Goal: Information Seeking & Learning: Learn about a topic

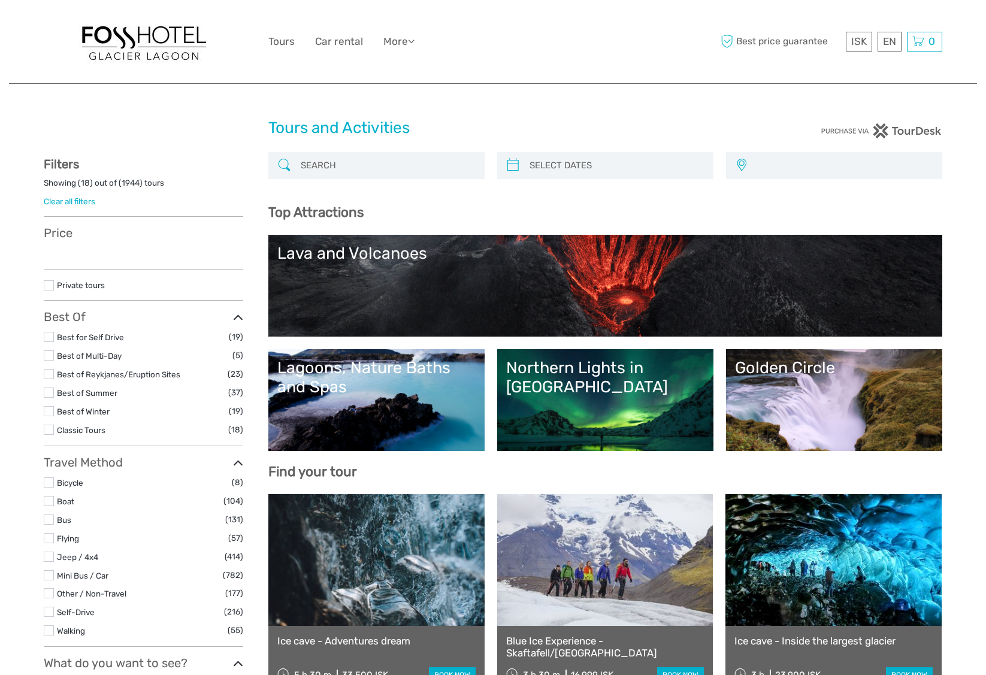
select select
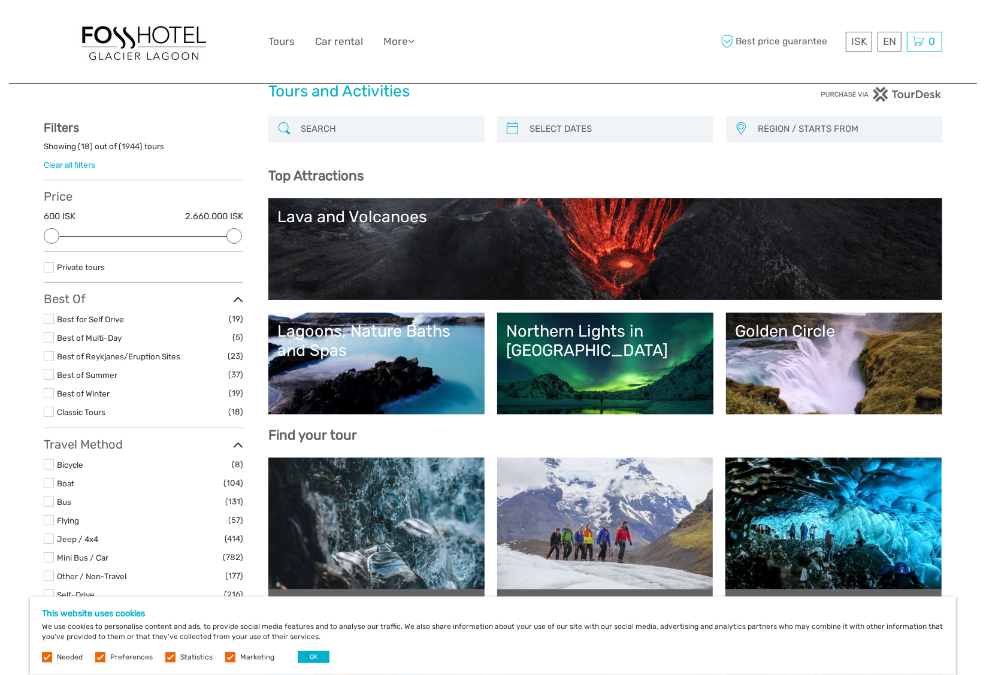
scroll to position [60, 0]
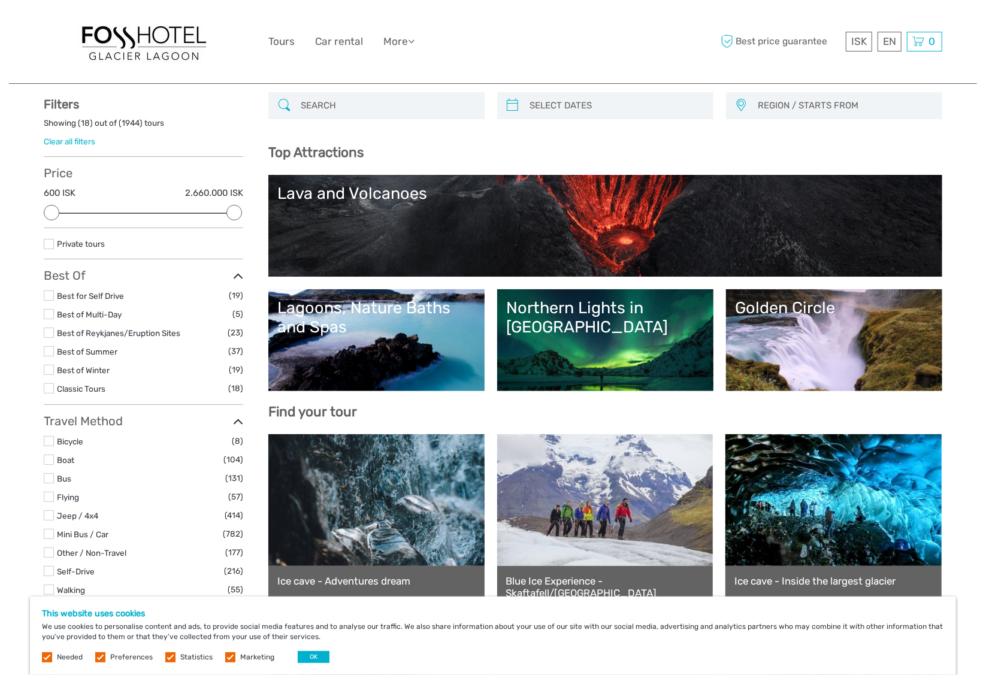
click at [327, 322] on div "Lagoons, Nature Baths and Spas" at bounding box center [376, 317] width 198 height 39
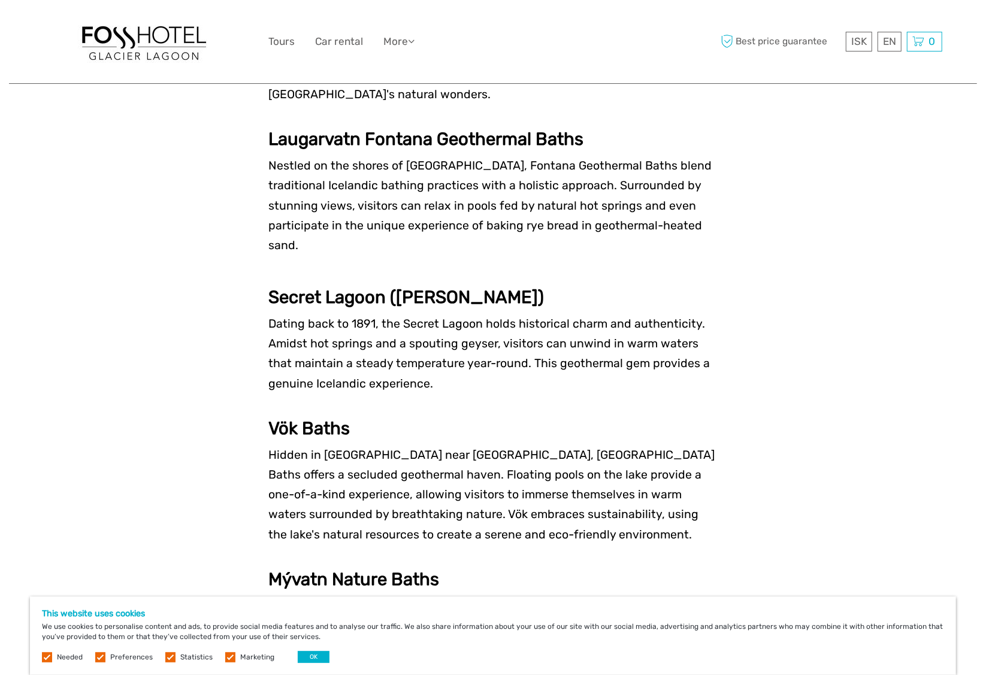
scroll to position [1977, 0]
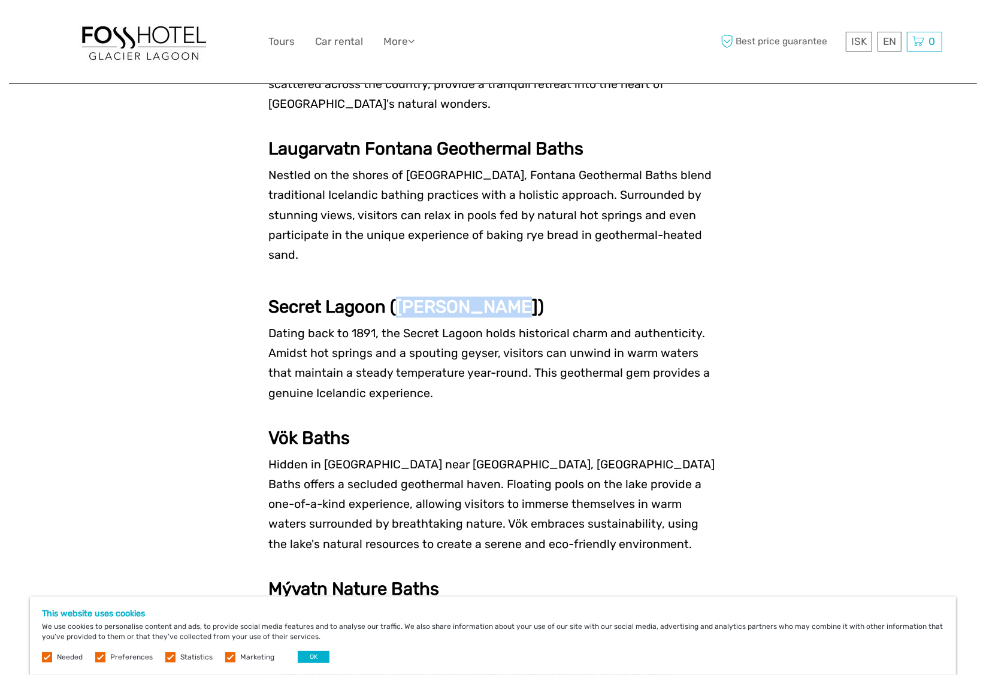
drag, startPoint x: 398, startPoint y: 246, endPoint x: 508, endPoint y: 250, distance: 110.4
click at [508, 297] on strong "Secret Lagoon (Gamla Laugin)" at bounding box center [406, 307] width 276 height 20
drag, startPoint x: 508, startPoint y: 250, endPoint x: 485, endPoint y: 252, distance: 22.8
copy strong "Gamla Laugin"
click at [487, 403] on p at bounding box center [492, 413] width 449 height 20
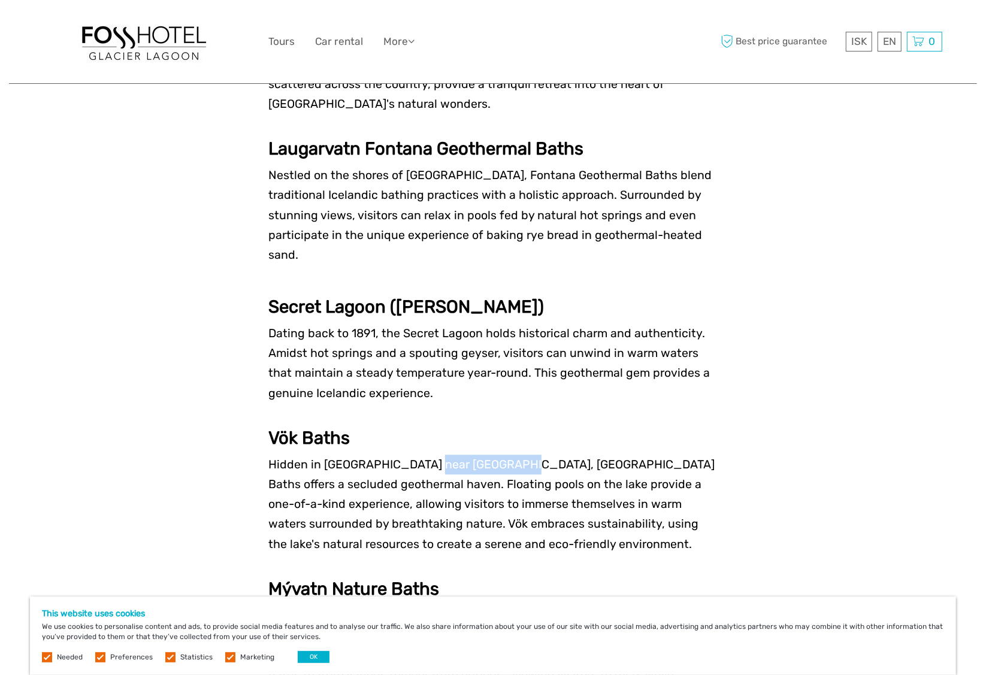
drag, startPoint x: 421, startPoint y: 403, endPoint x: 504, endPoint y: 403, distance: 83.3
click at [504, 458] on span "Hidden in East Iceland near Lake Urriðavatn, Vök Baths offers a secluded geothe…" at bounding box center [491, 504] width 446 height 93
drag, startPoint x: 504, startPoint y: 403, endPoint x: 494, endPoint y: 403, distance: 9.6
copy span "Lake Urriðavatn"
click at [413, 343] on p "Dating back to 1891, the Secret Lagoon holds historical charm and authenticity.…" at bounding box center [492, 364] width 449 height 80
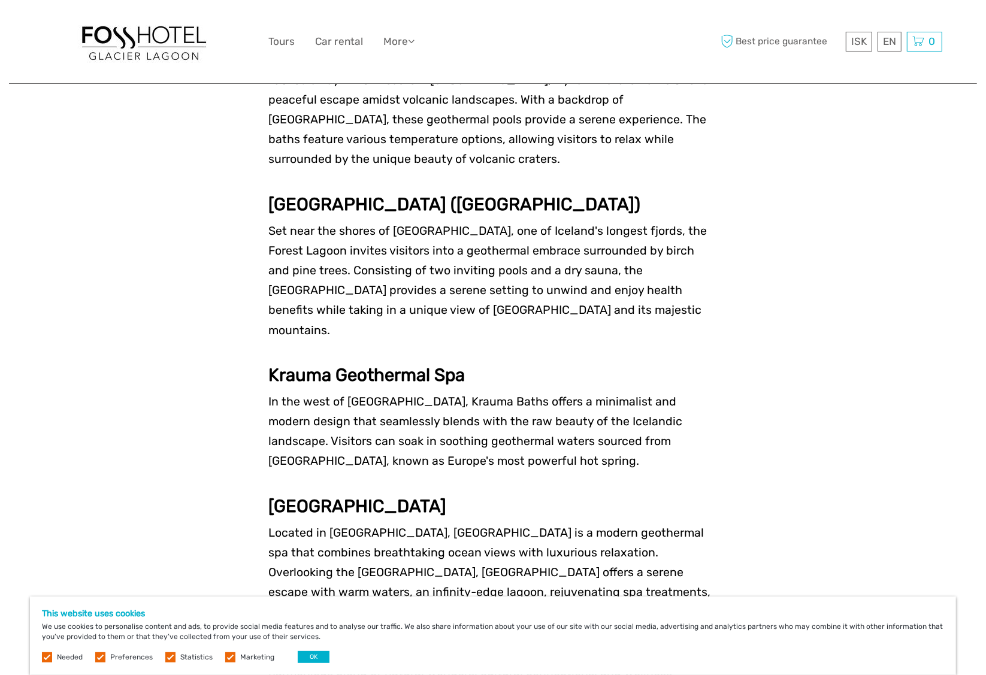
scroll to position [2577, 0]
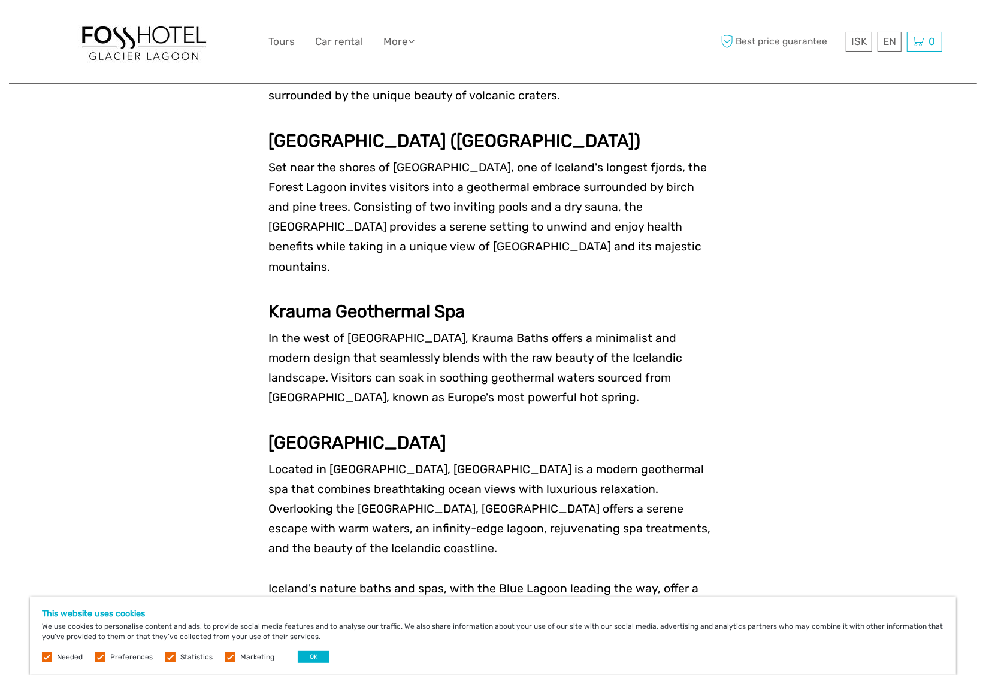
click at [351, 463] on span "Located in Kópavogur, Sky Lagoon is a modern geothermal spa that combines breat…" at bounding box center [489, 509] width 442 height 93
copy span "Kópavogur"
click at [490, 433] on h3 "[GEOGRAPHIC_DATA]" at bounding box center [492, 443] width 449 height 21
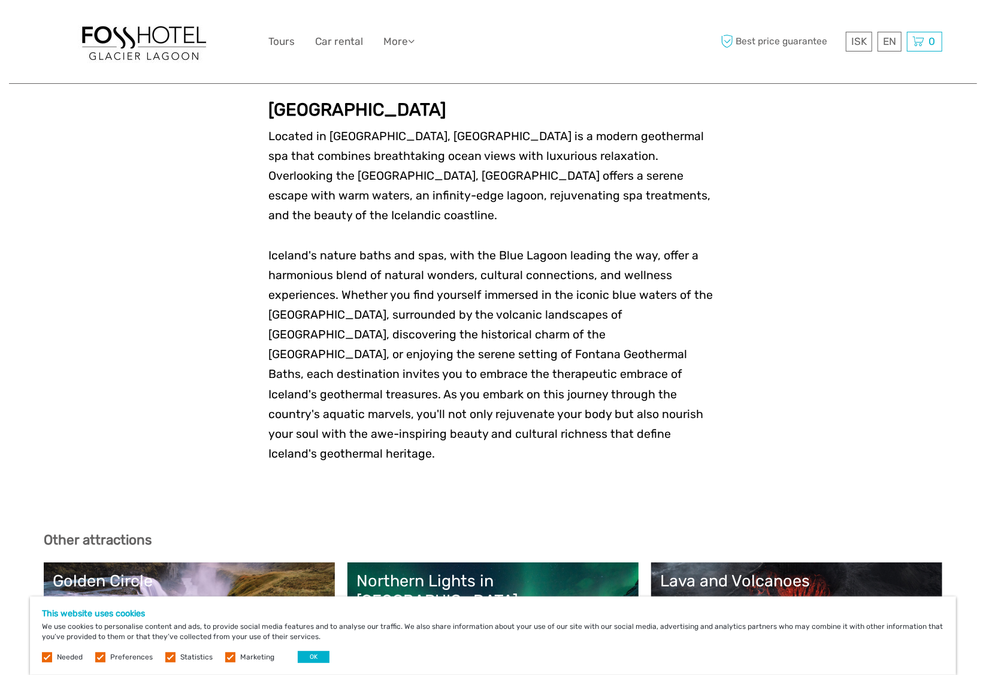
scroll to position [2936, 0]
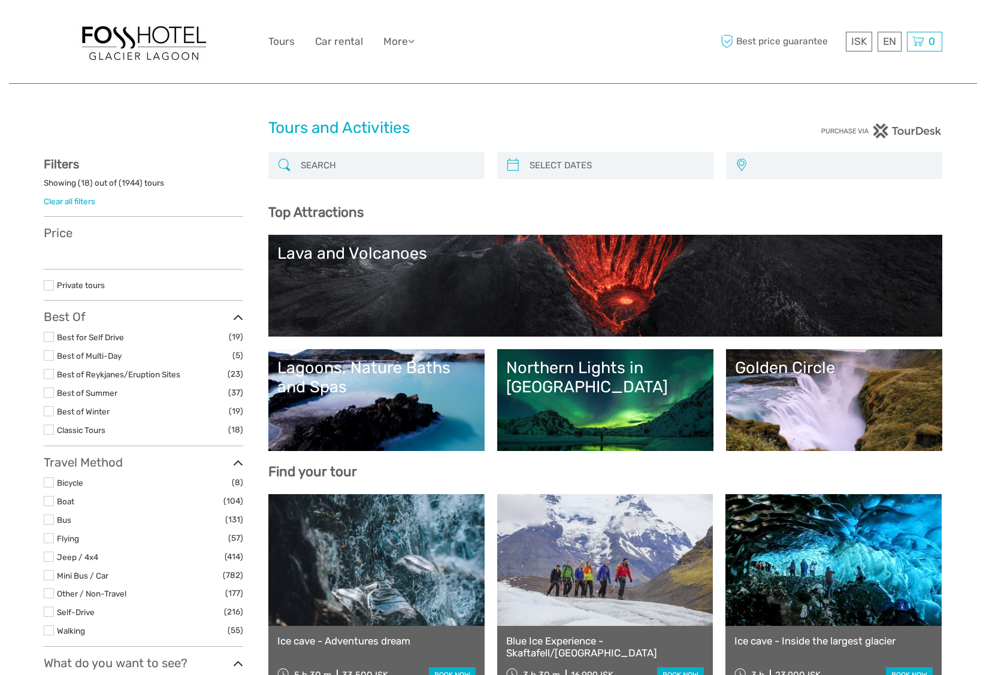
select select
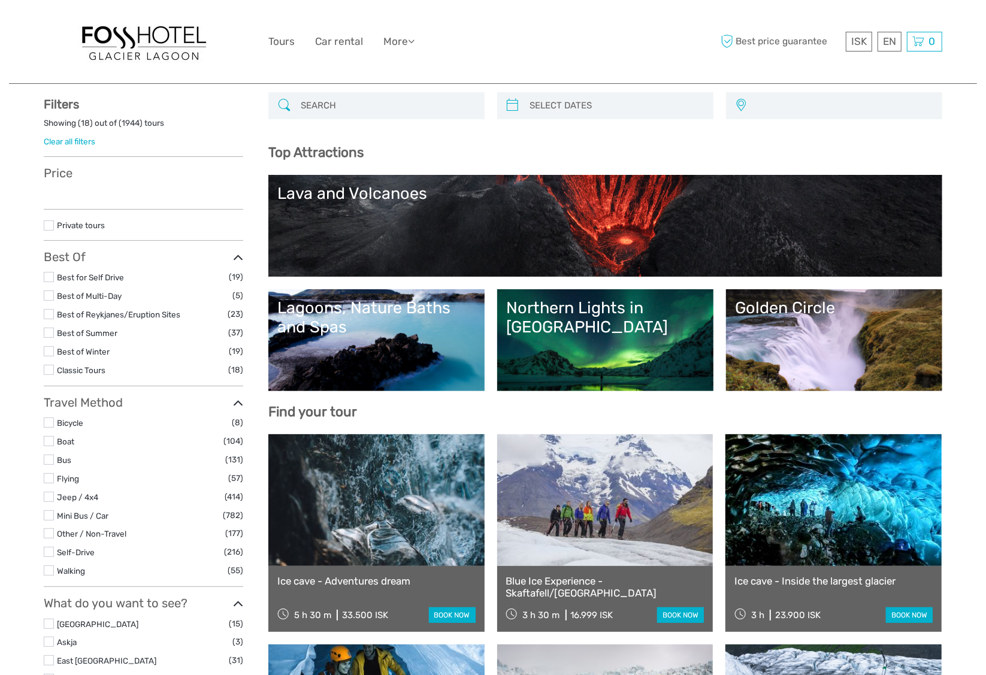
scroll to position [60, 0]
select select
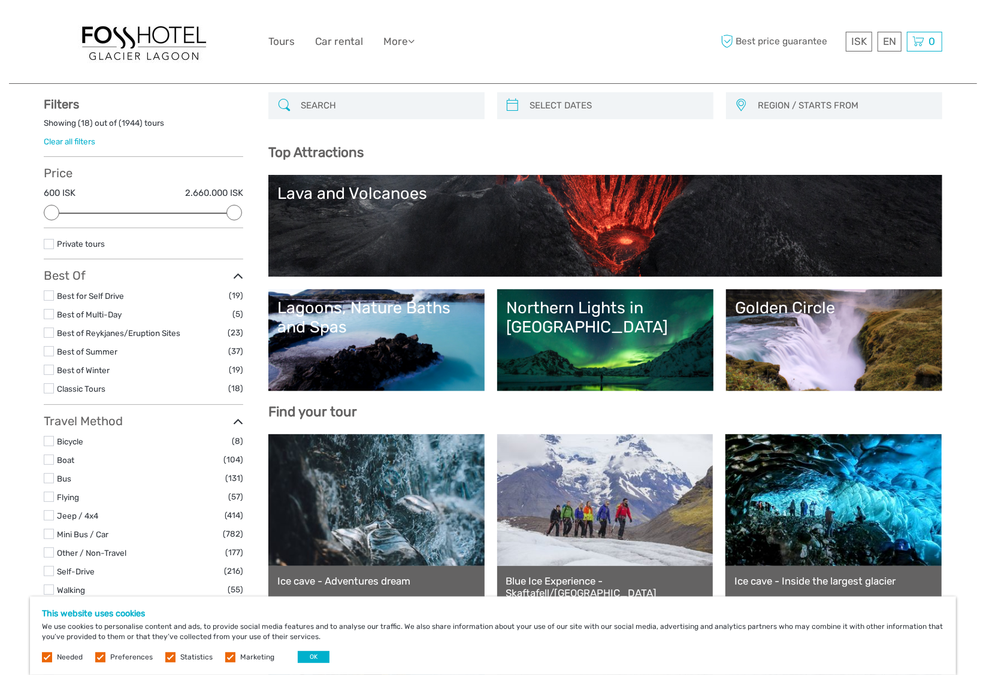
scroll to position [0, 0]
click at [593, 318] on link "Northern Lights in [GEOGRAPHIC_DATA]" at bounding box center [605, 340] width 198 height 84
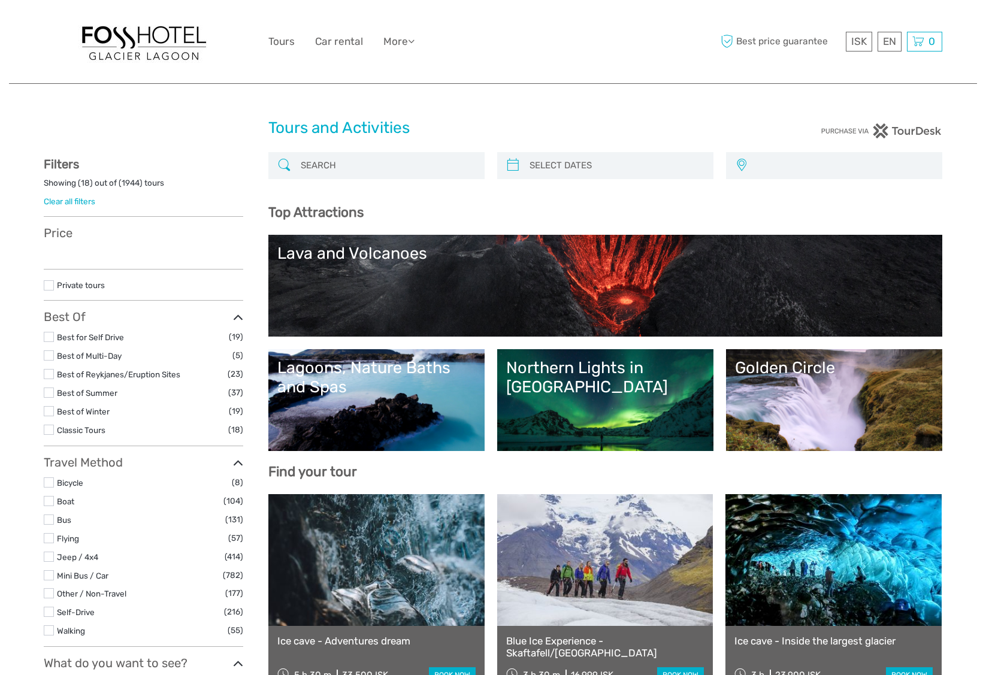
select select
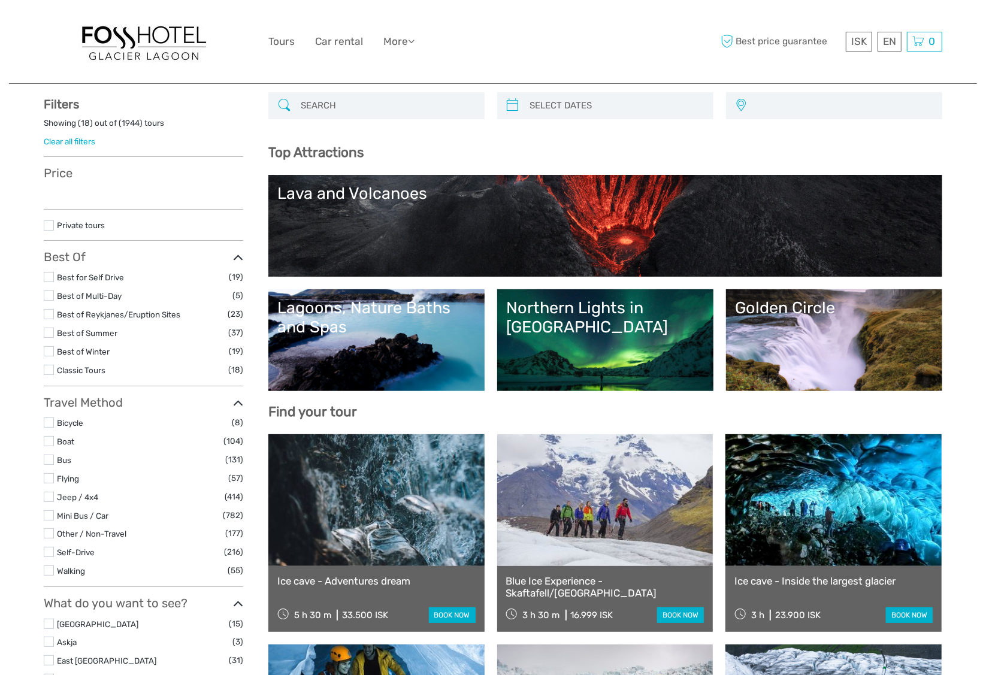
scroll to position [60, 0]
select select
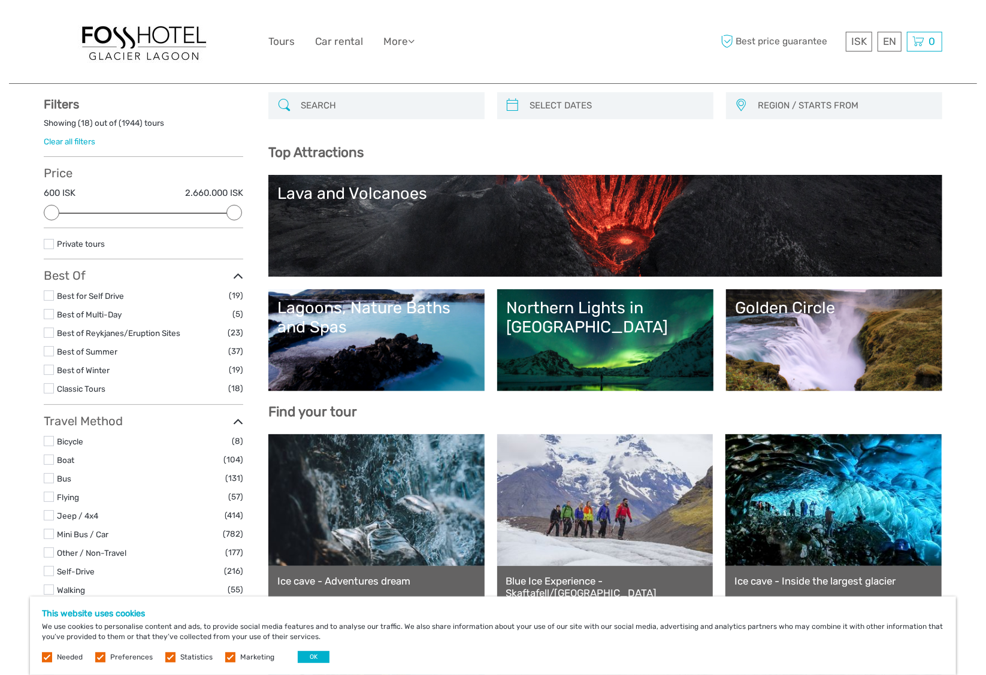
scroll to position [0, 0]
click at [661, 245] on link "Lava and Volcanoes" at bounding box center [605, 226] width 656 height 84
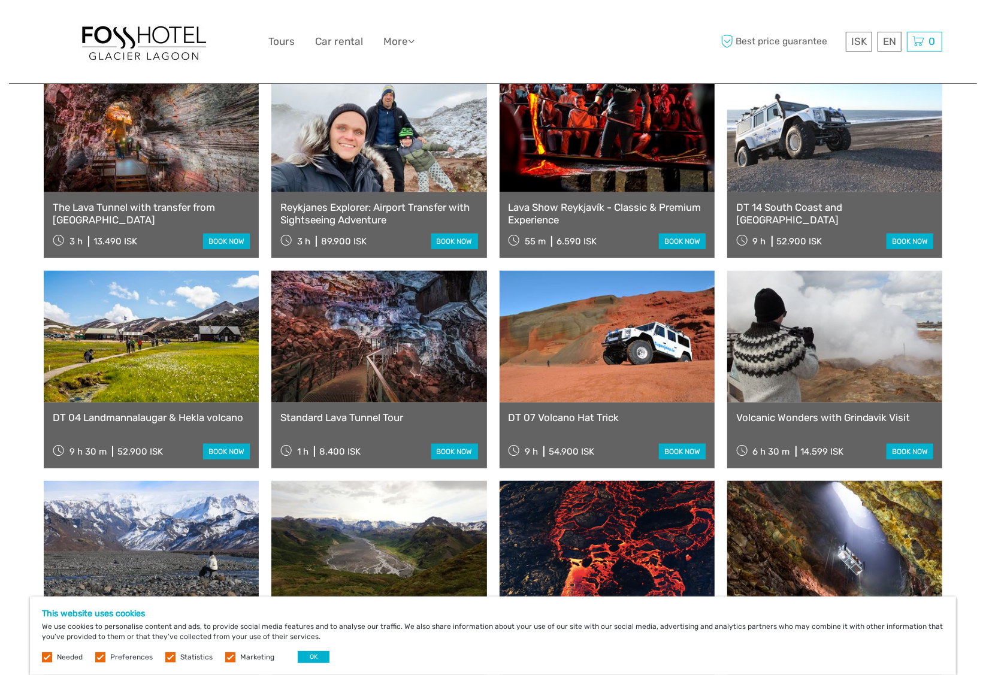
scroll to position [539, 0]
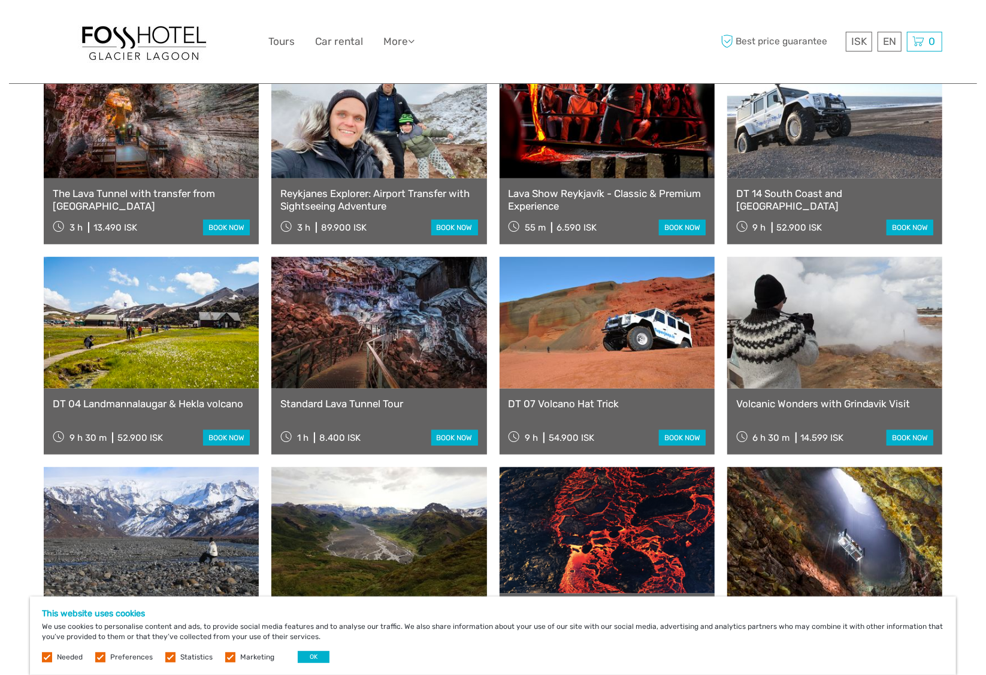
click at [609, 137] on link at bounding box center [607, 113] width 215 height 132
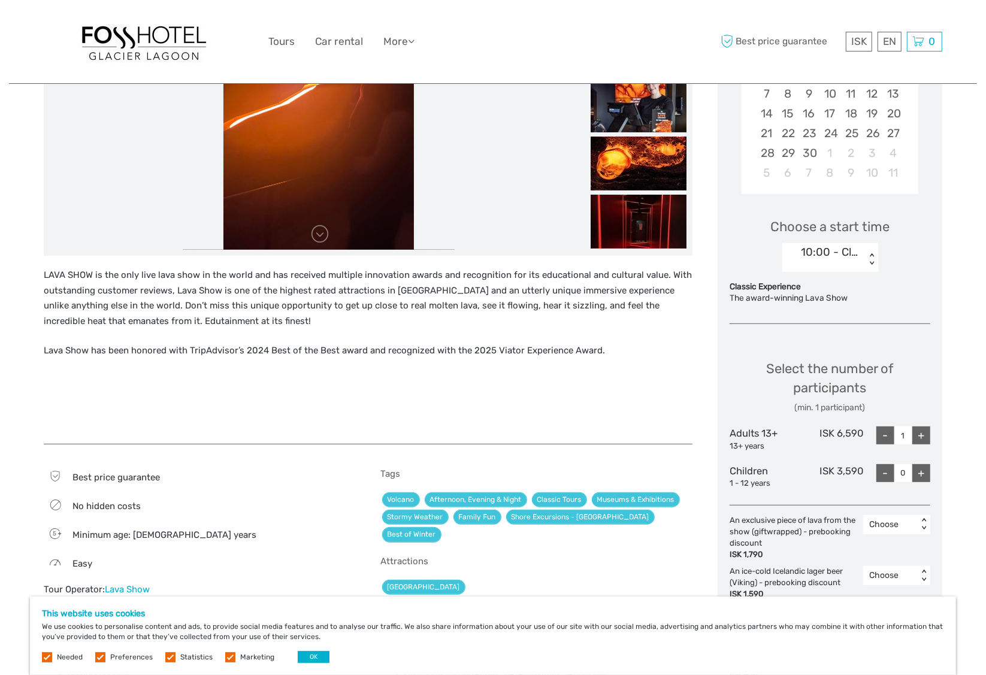
scroll to position [180, 0]
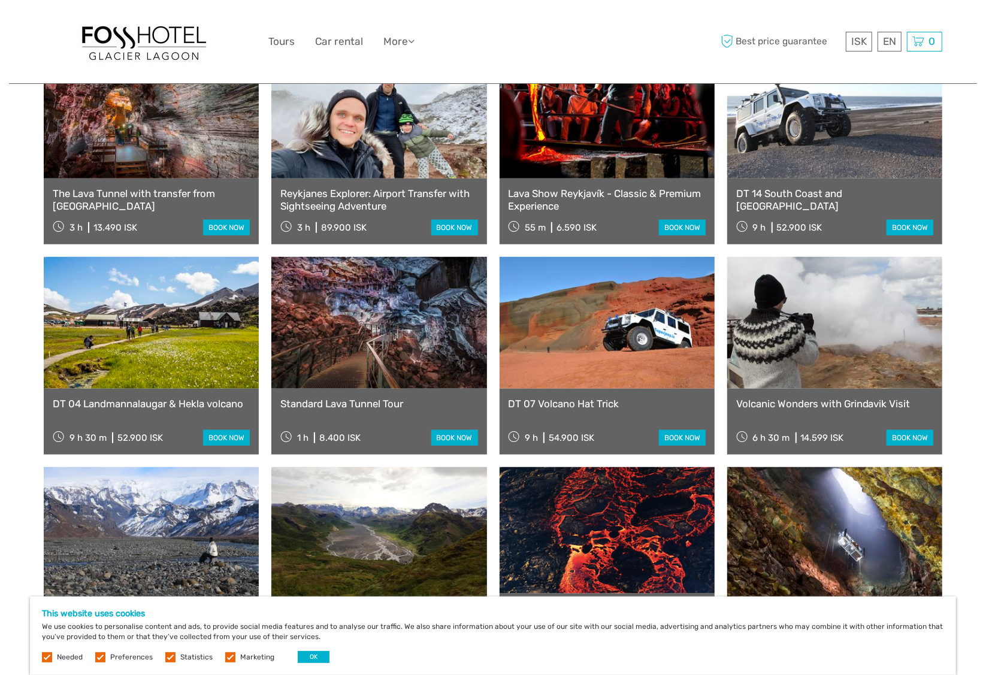
click at [392, 277] on link at bounding box center [378, 323] width 215 height 132
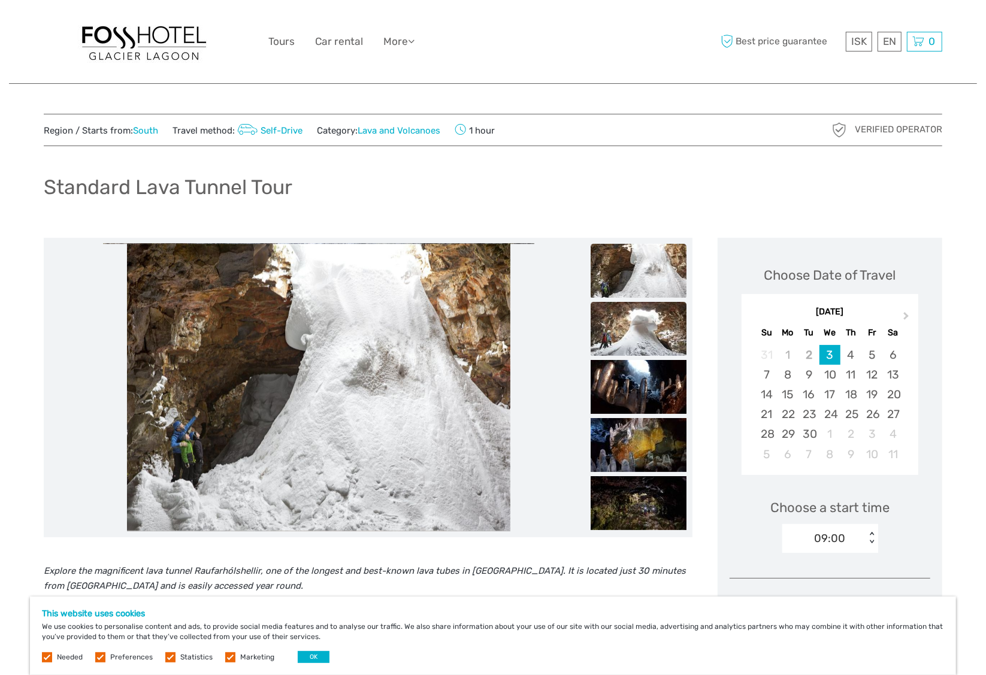
click at [633, 327] on img at bounding box center [639, 329] width 96 height 54
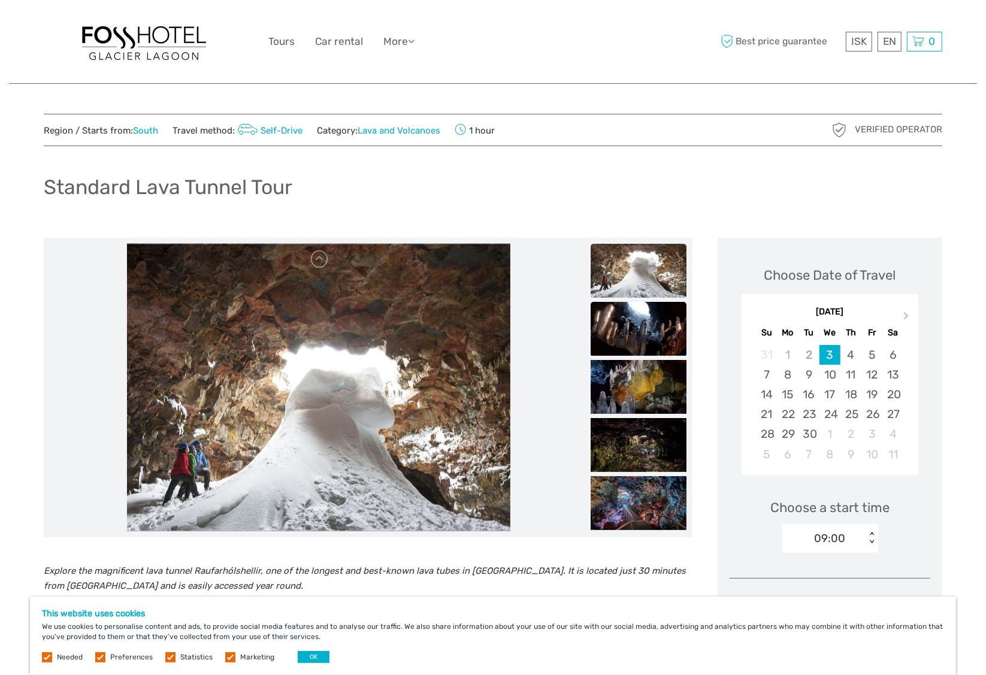
click at [628, 327] on img at bounding box center [639, 329] width 96 height 54
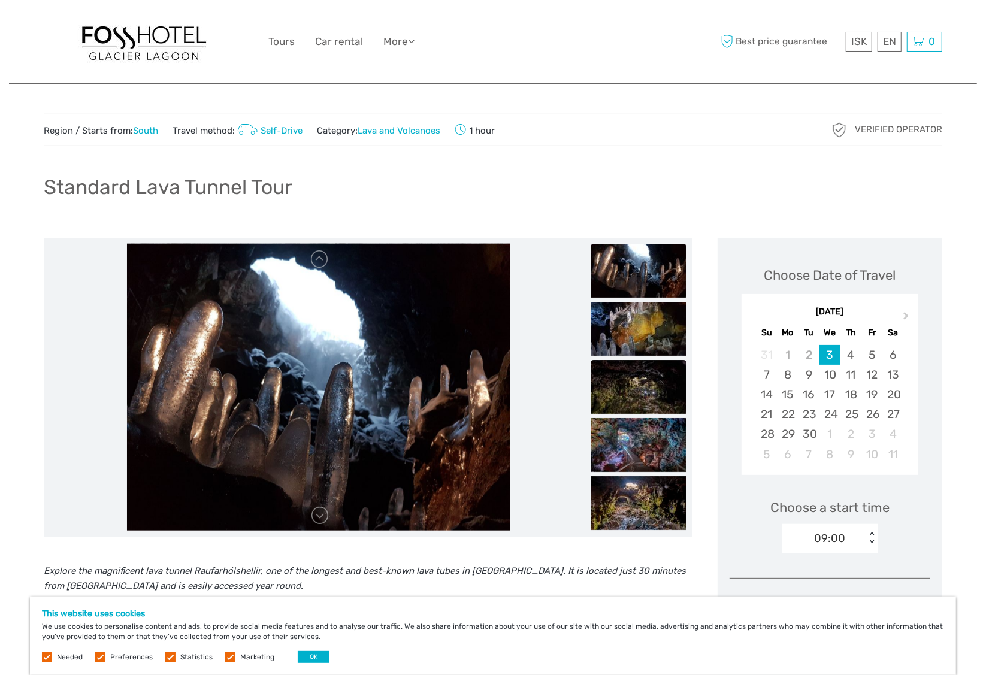
click at [624, 394] on img at bounding box center [639, 387] width 96 height 54
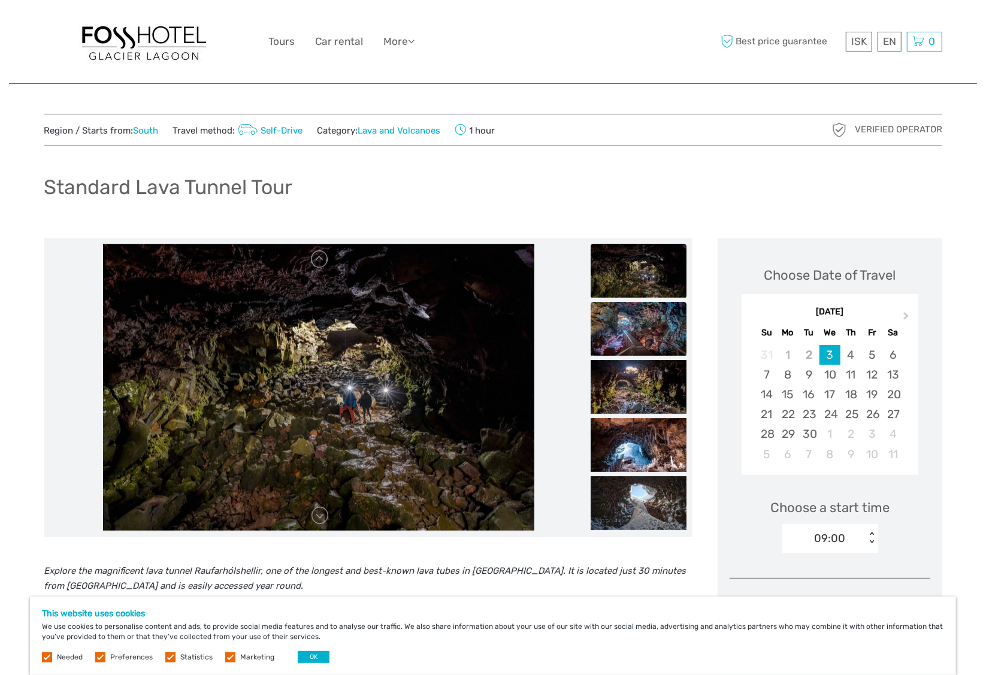
click at [633, 330] on img at bounding box center [639, 329] width 96 height 54
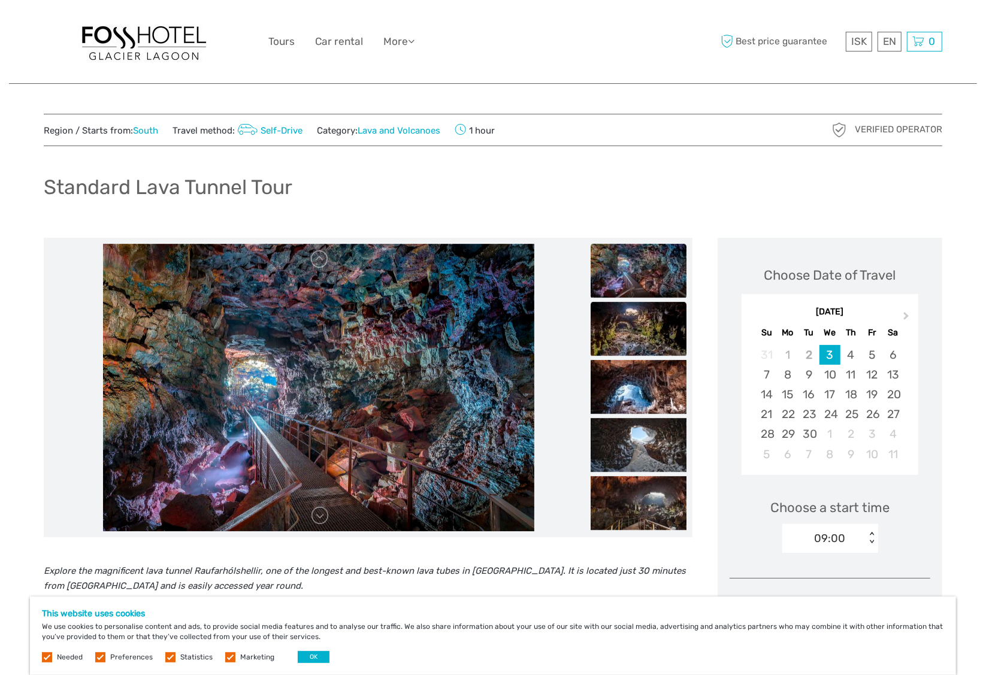
click at [627, 333] on img at bounding box center [639, 329] width 96 height 54
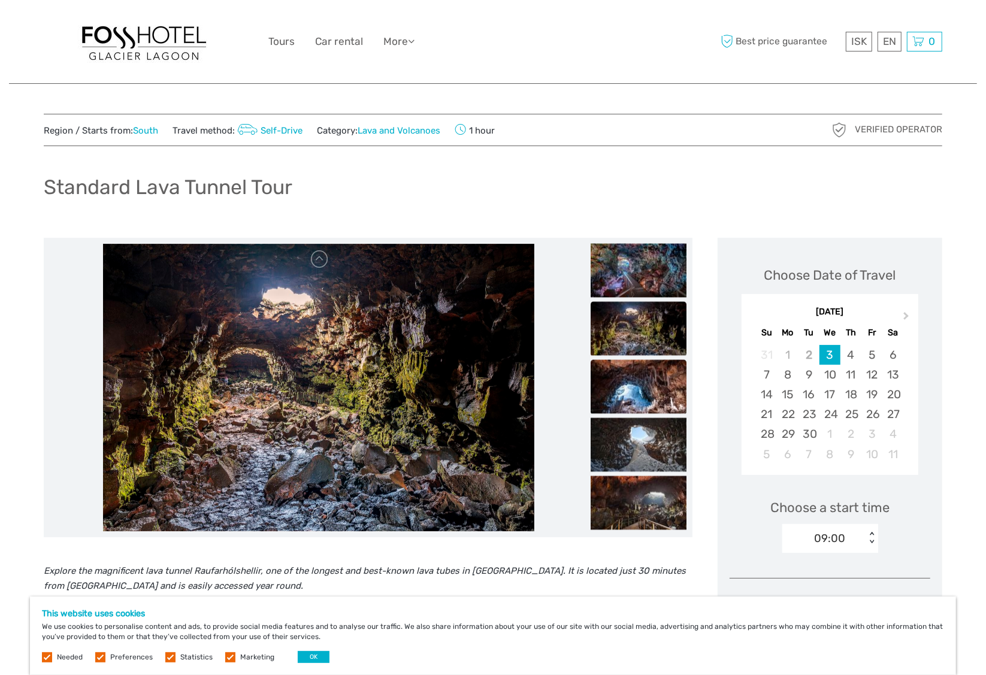
click at [620, 388] on img at bounding box center [639, 387] width 96 height 54
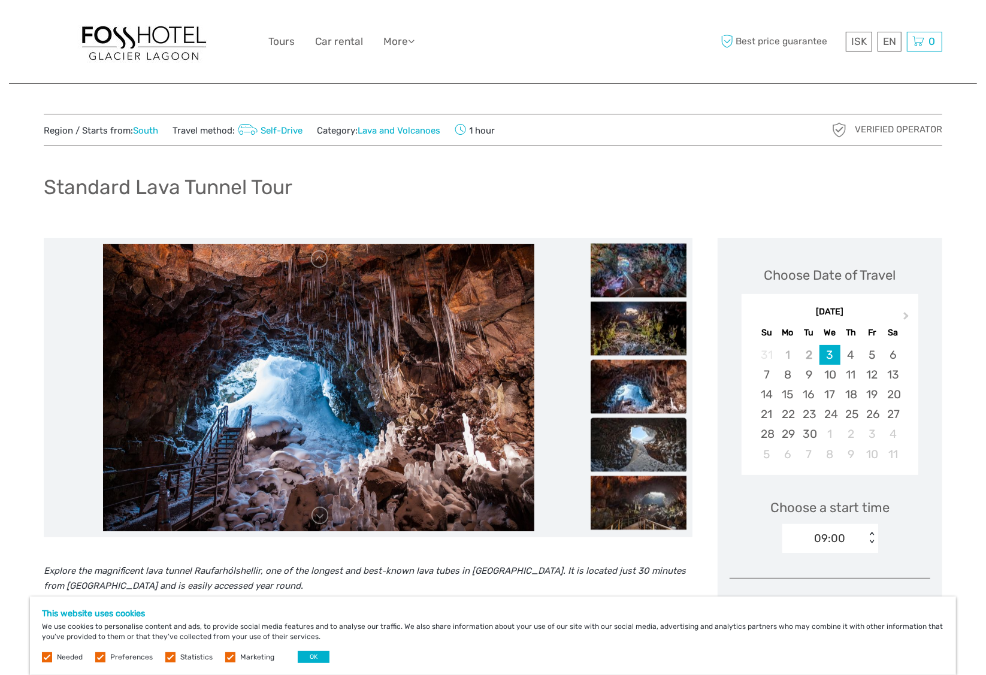
click at [621, 439] on img at bounding box center [639, 445] width 96 height 54
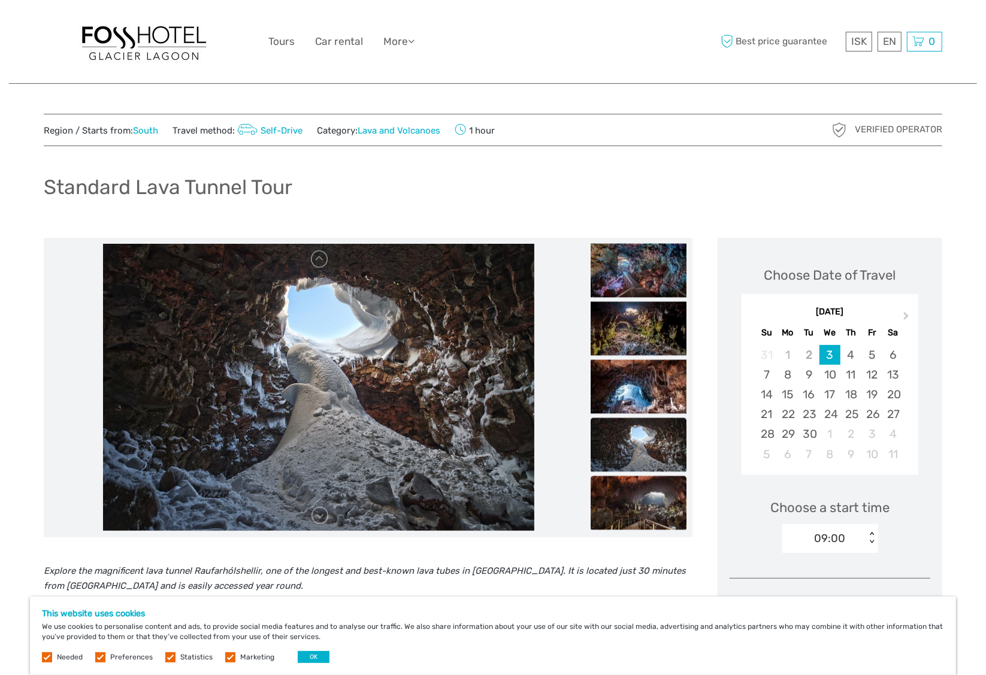
click at [629, 496] on img at bounding box center [639, 503] width 96 height 54
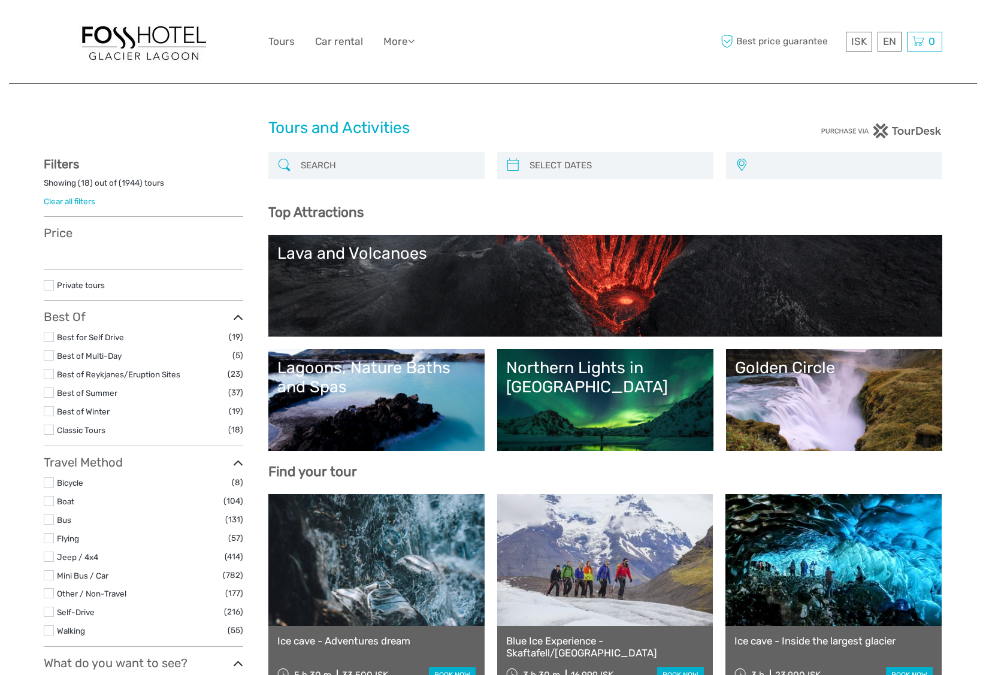
select select
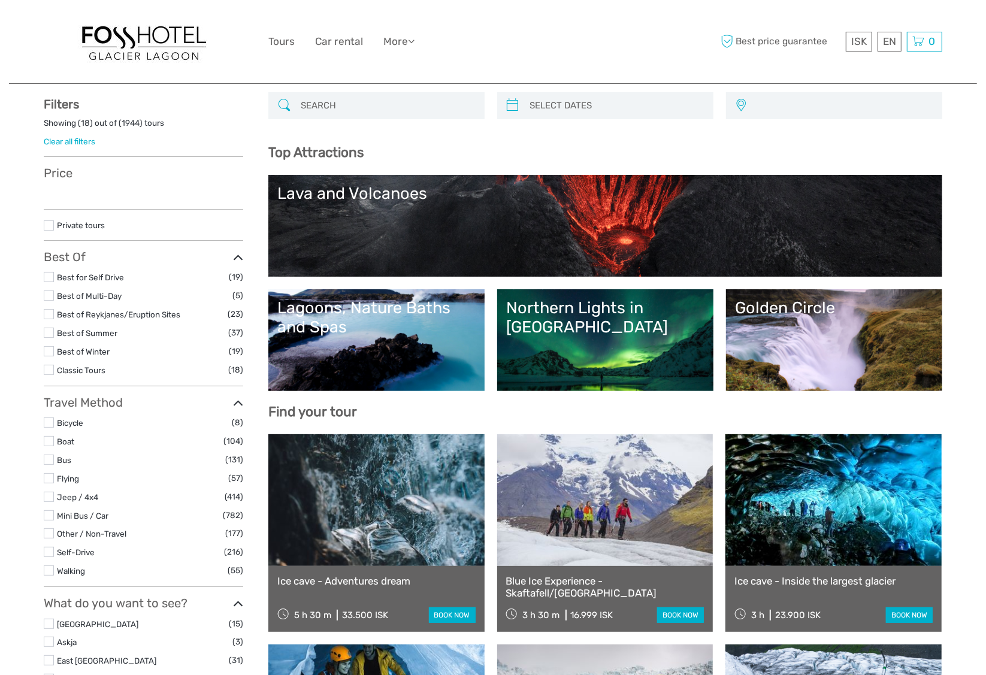
select select
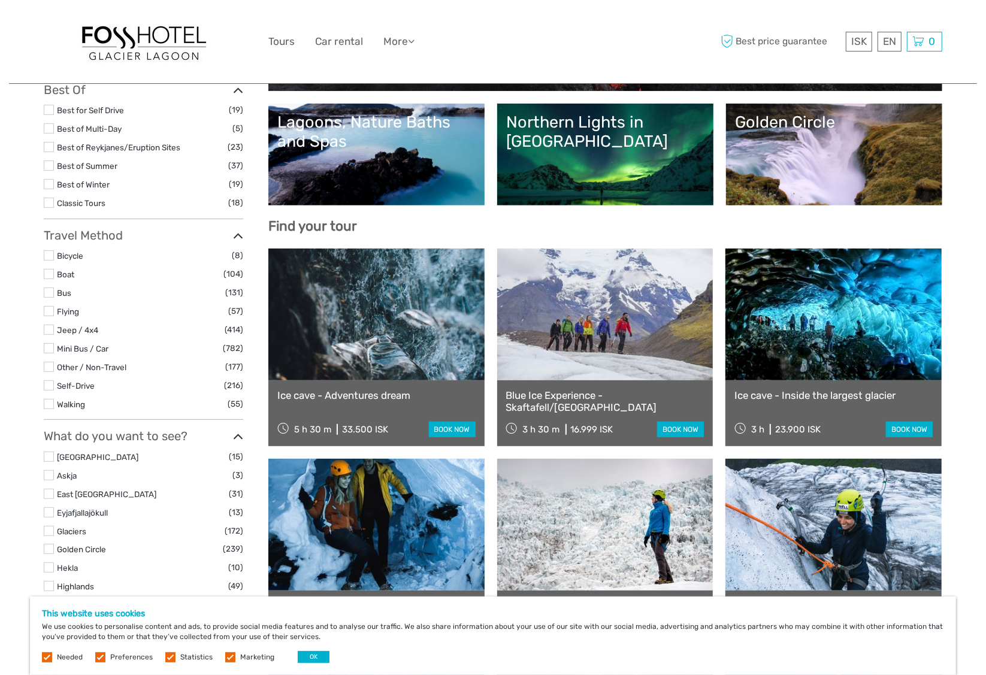
scroll to position [300, 0]
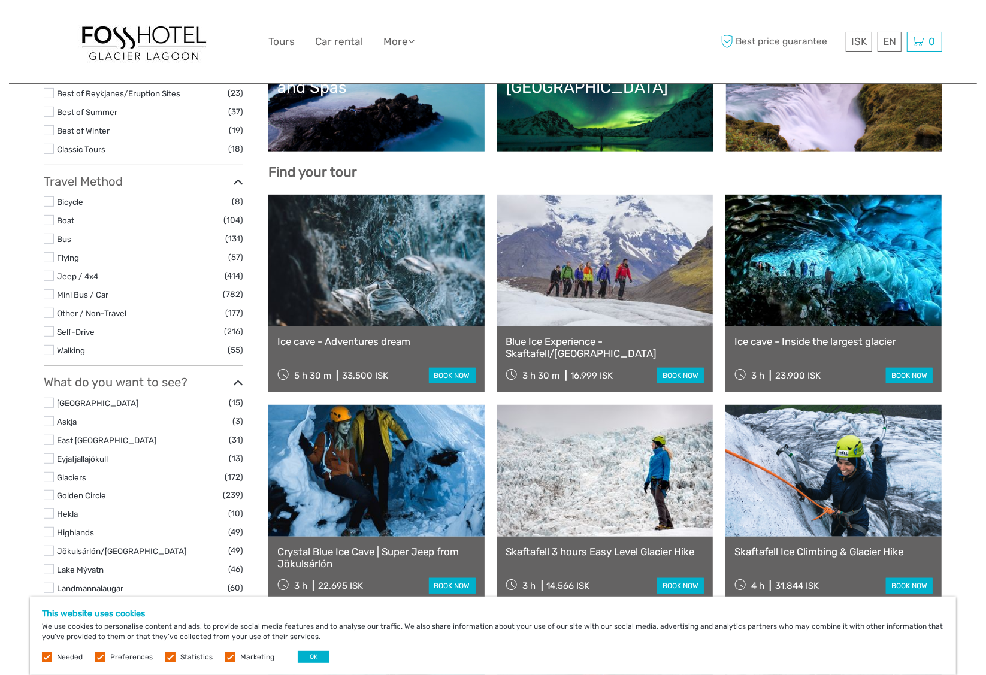
click at [398, 272] on link at bounding box center [376, 261] width 216 height 132
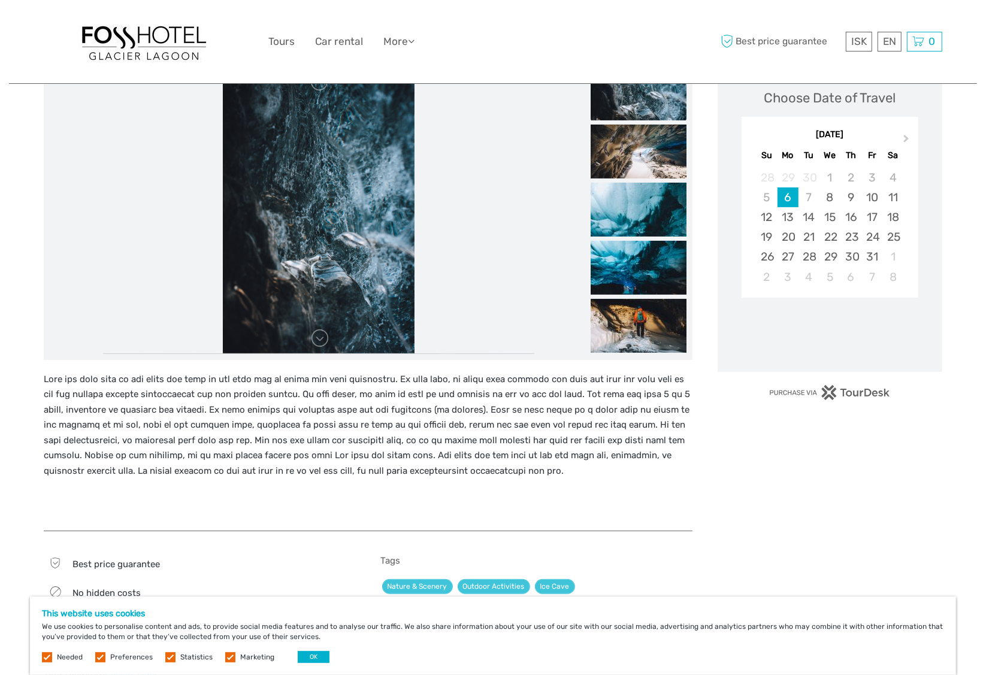
scroll to position [240, 0]
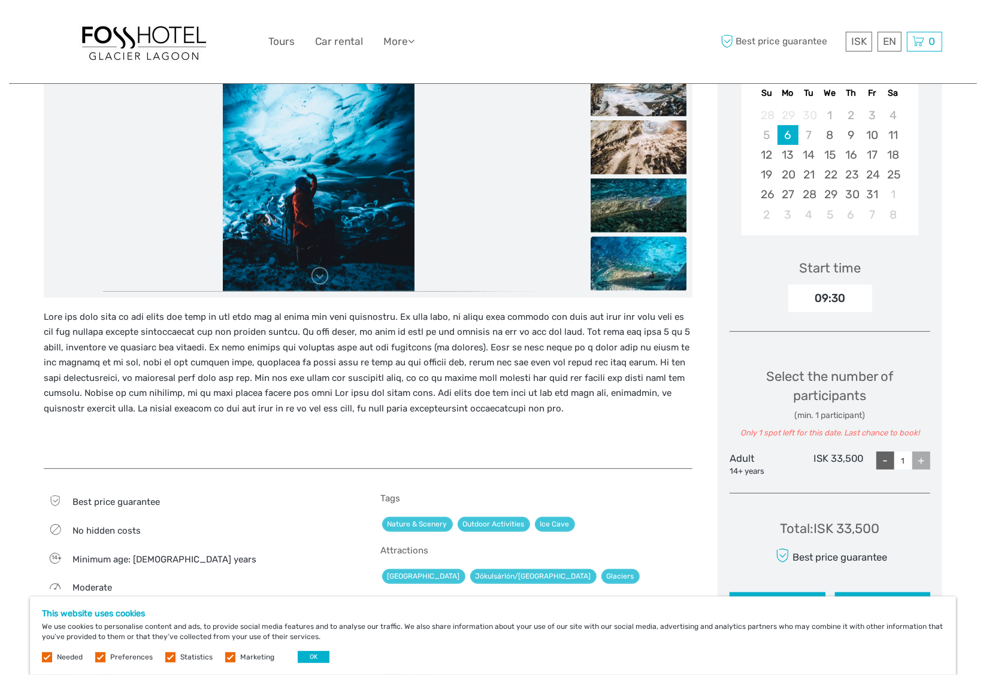
click at [654, 261] on img at bounding box center [639, 264] width 96 height 54
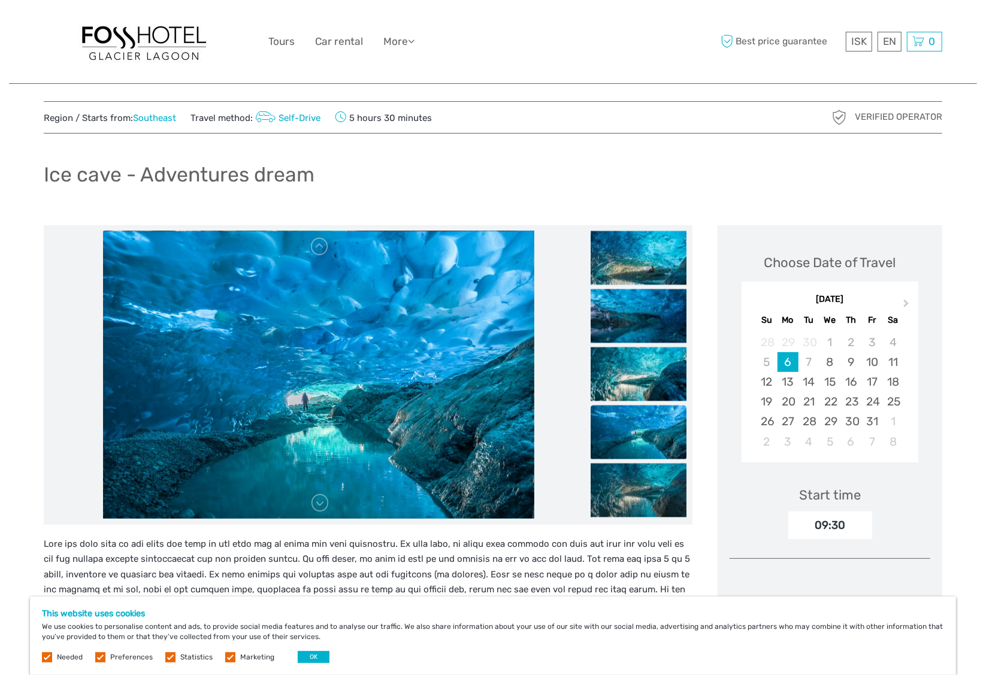
scroll to position [0, 0]
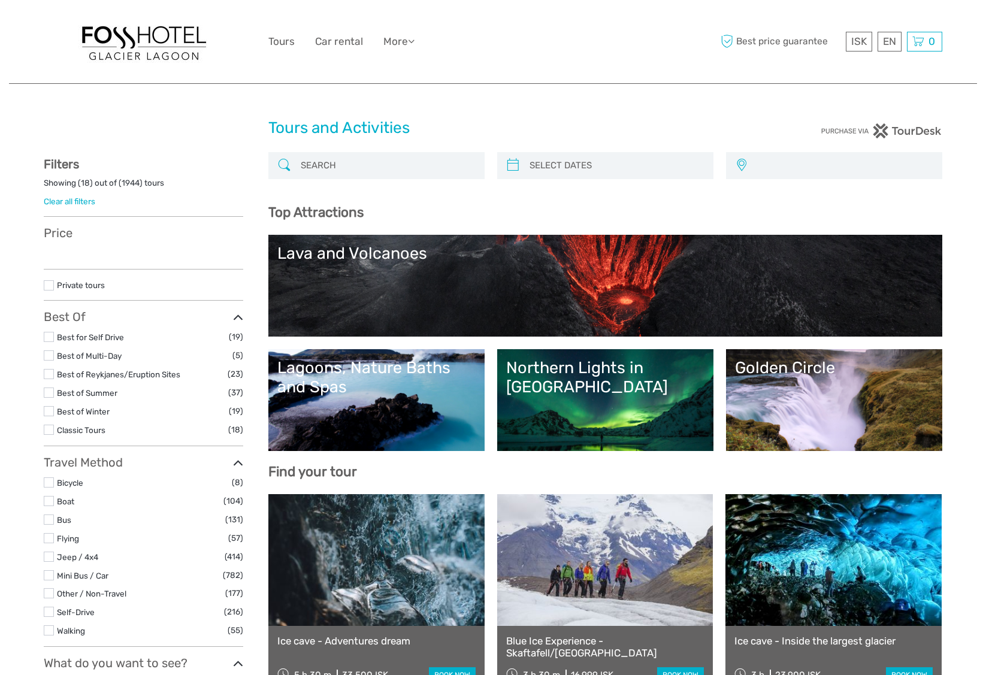
select select
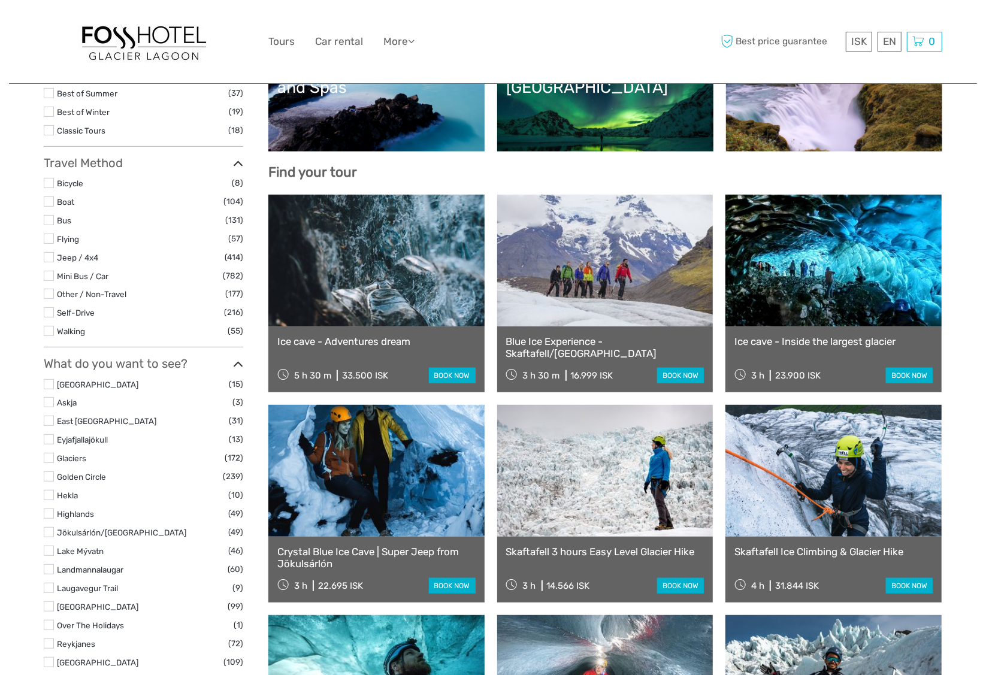
scroll to position [300, 0]
select select
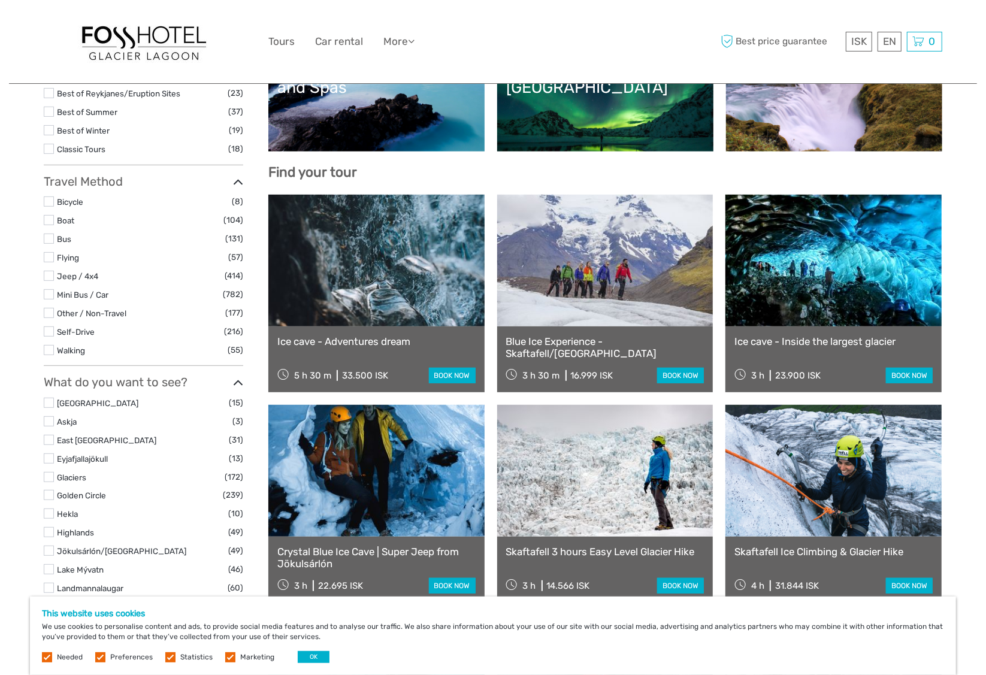
scroll to position [0, 0]
click at [779, 237] on link at bounding box center [834, 261] width 216 height 132
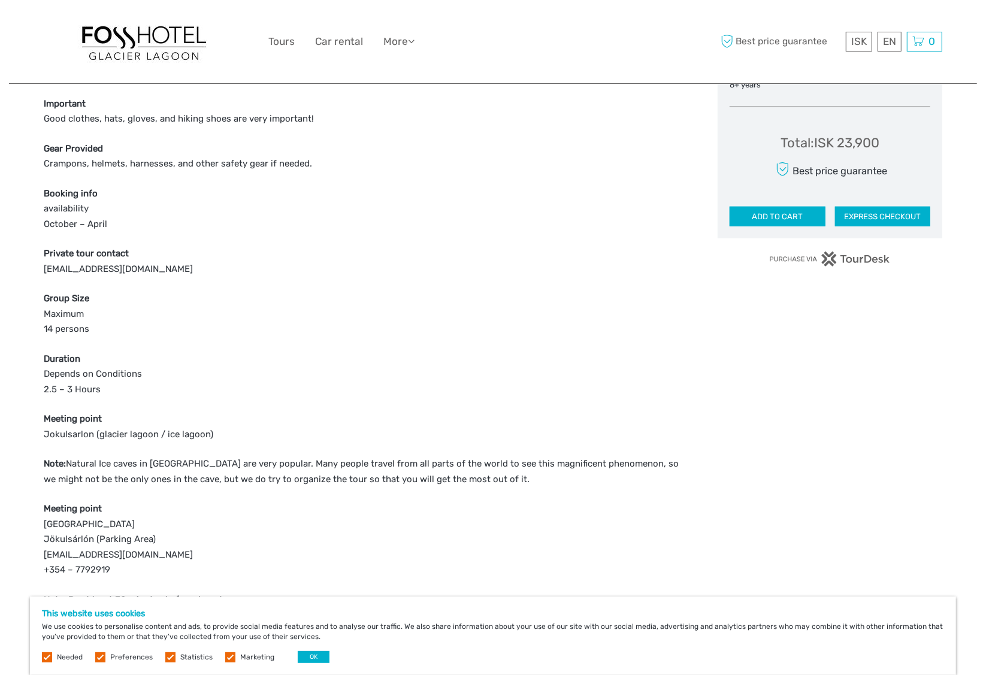
scroll to position [659, 0]
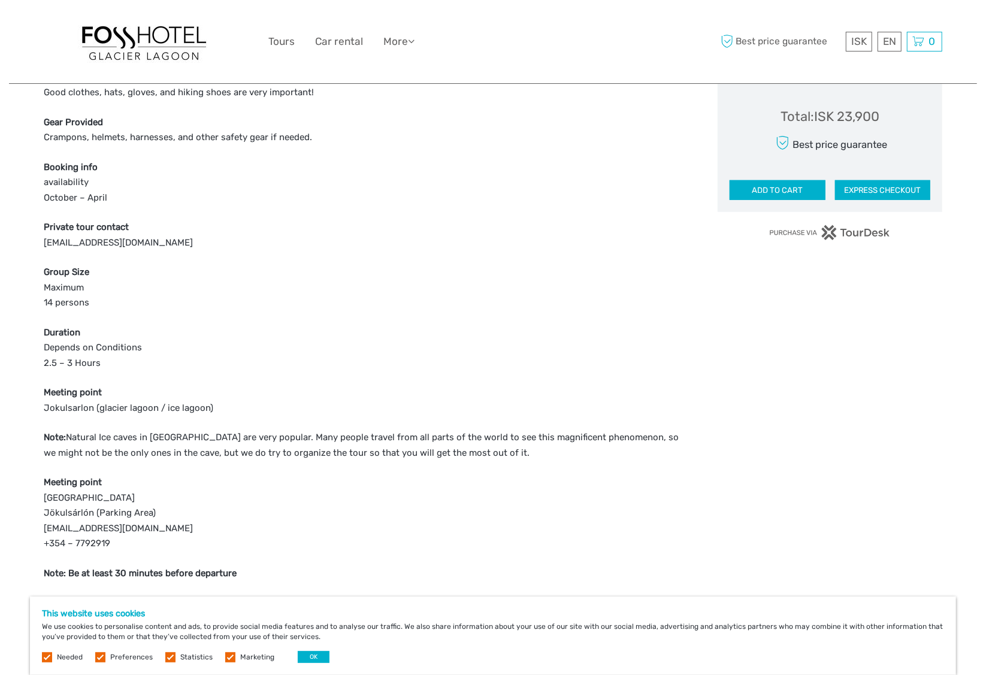
click at [62, 511] on p "Meeting point [GEOGRAPHIC_DATA] Jökulsárlón (Parking Area) [EMAIL_ADDRESS][DOMA…" at bounding box center [368, 513] width 649 height 77
copy p "Jökulsárlón"
